Goal: Task Accomplishment & Management: Manage account settings

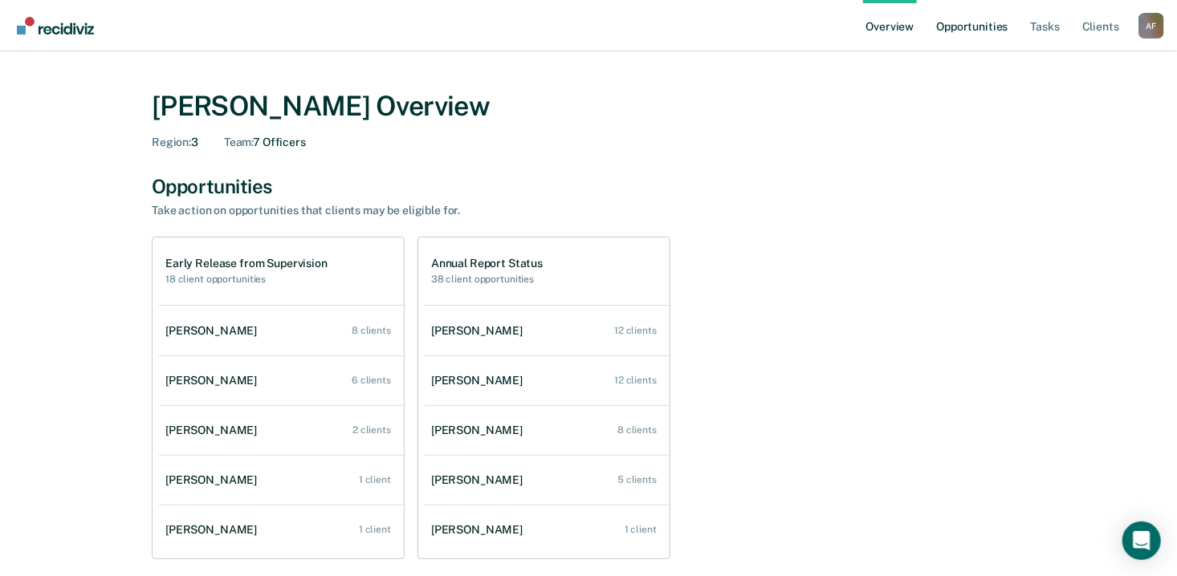
click at [981, 20] on link "Opportunities" at bounding box center [972, 25] width 78 height 51
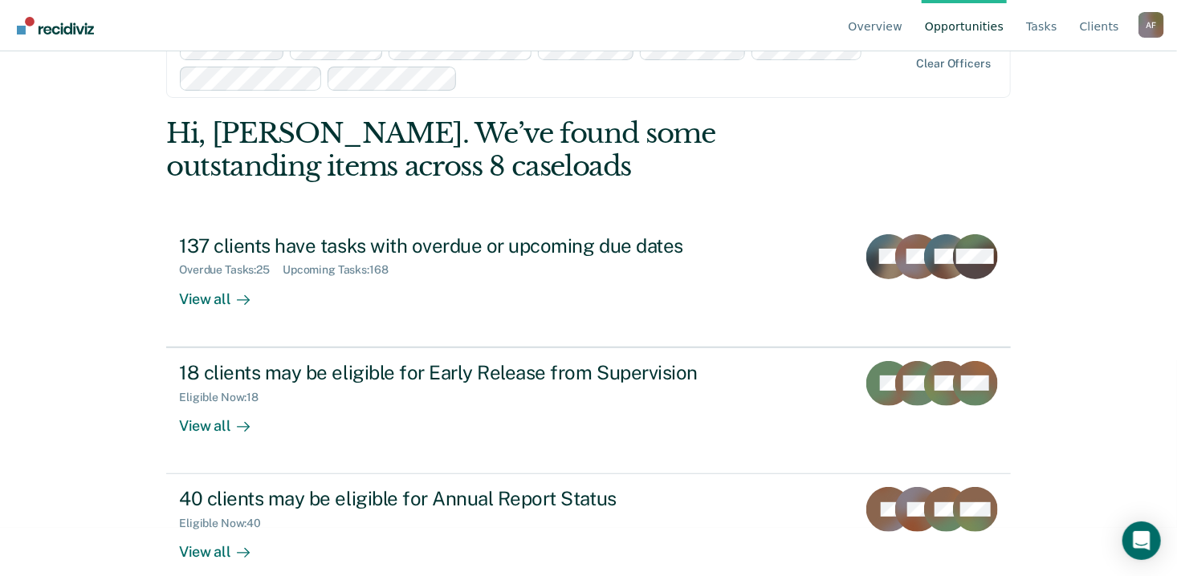
scroll to position [71, 0]
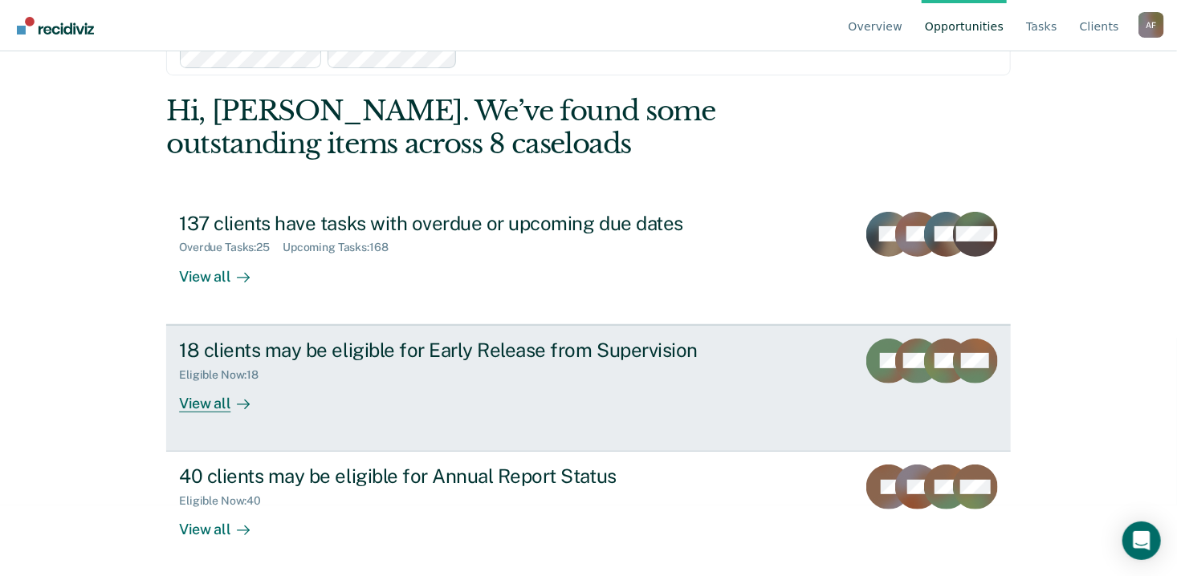
click at [487, 352] on div "18 clients may be eligible for Early Release from Supervision" at bounding box center [460, 350] width 563 height 23
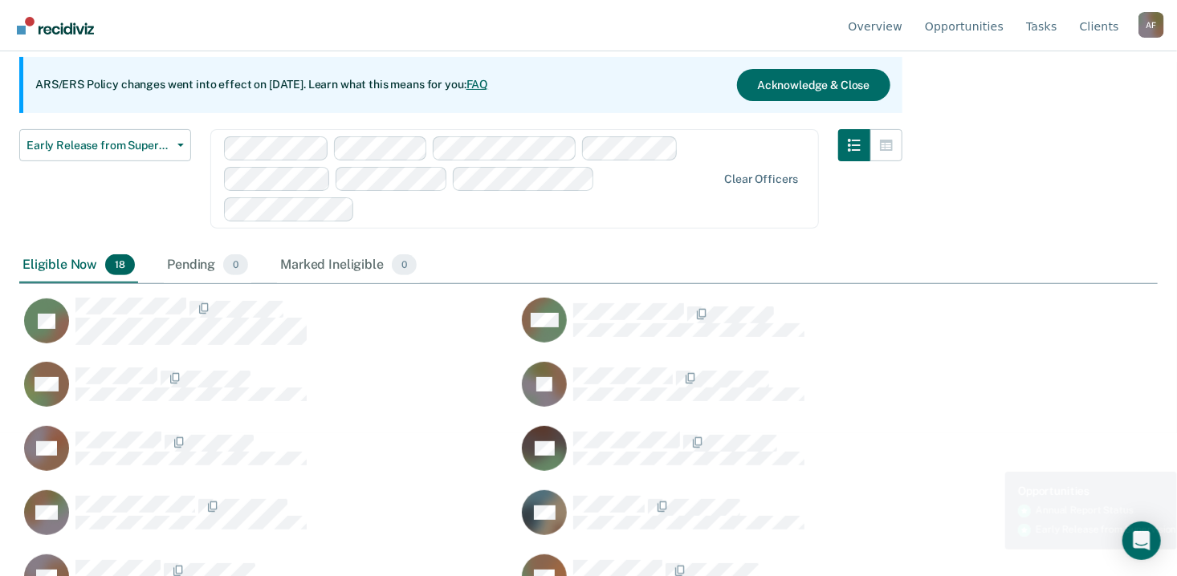
scroll to position [321, 0]
